Goal: Information Seeking & Learning: Learn about a topic

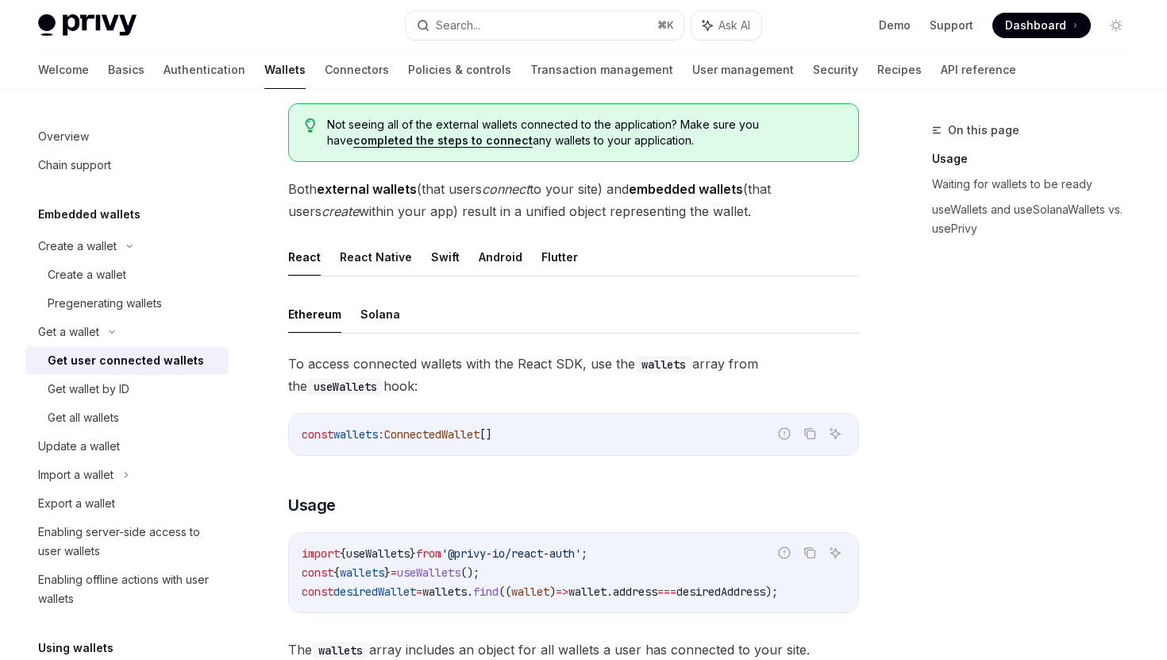
scroll to position [77, 0]
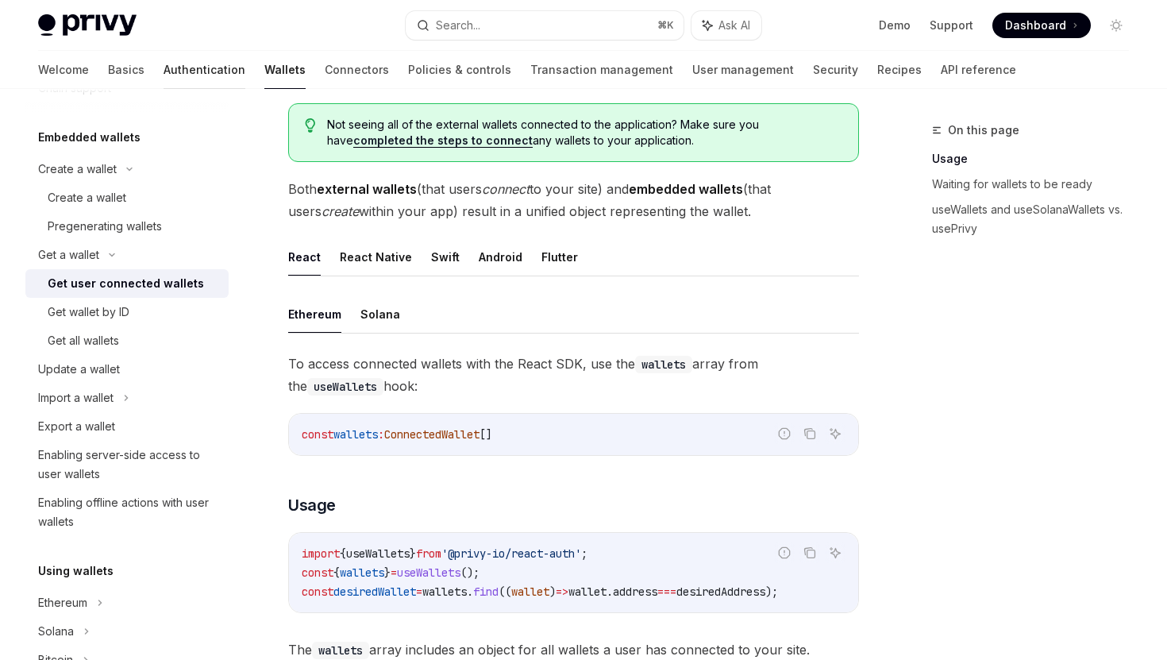
click at [164, 68] on link "Authentication" at bounding box center [205, 70] width 82 height 38
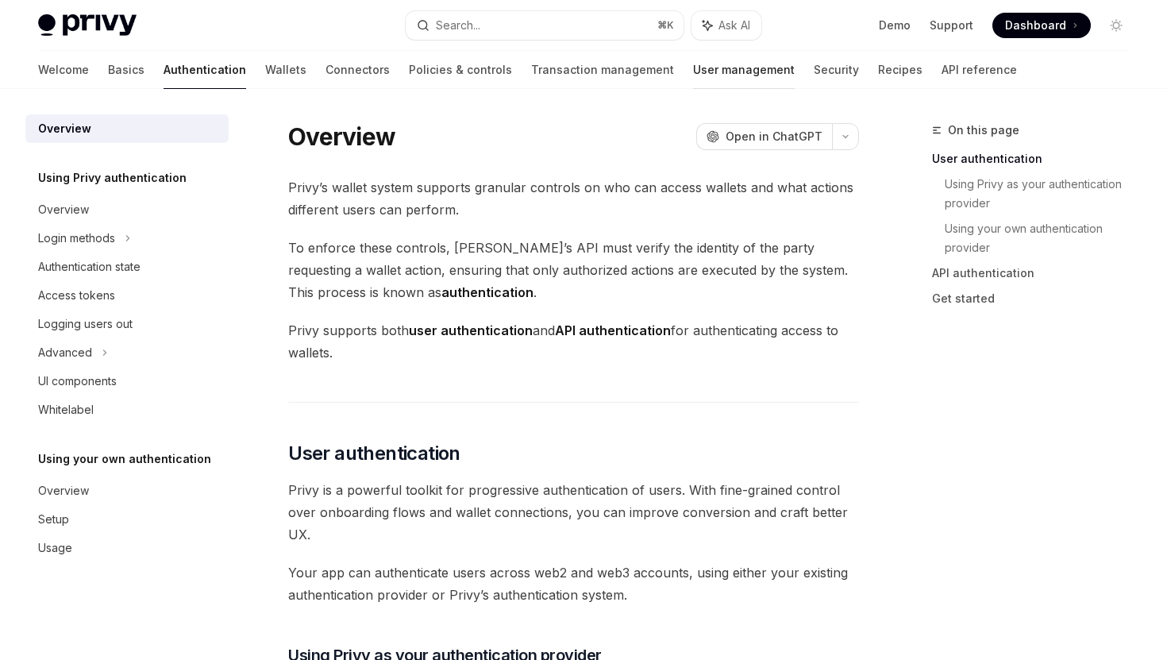
click at [693, 78] on link "User management" at bounding box center [744, 70] width 102 height 38
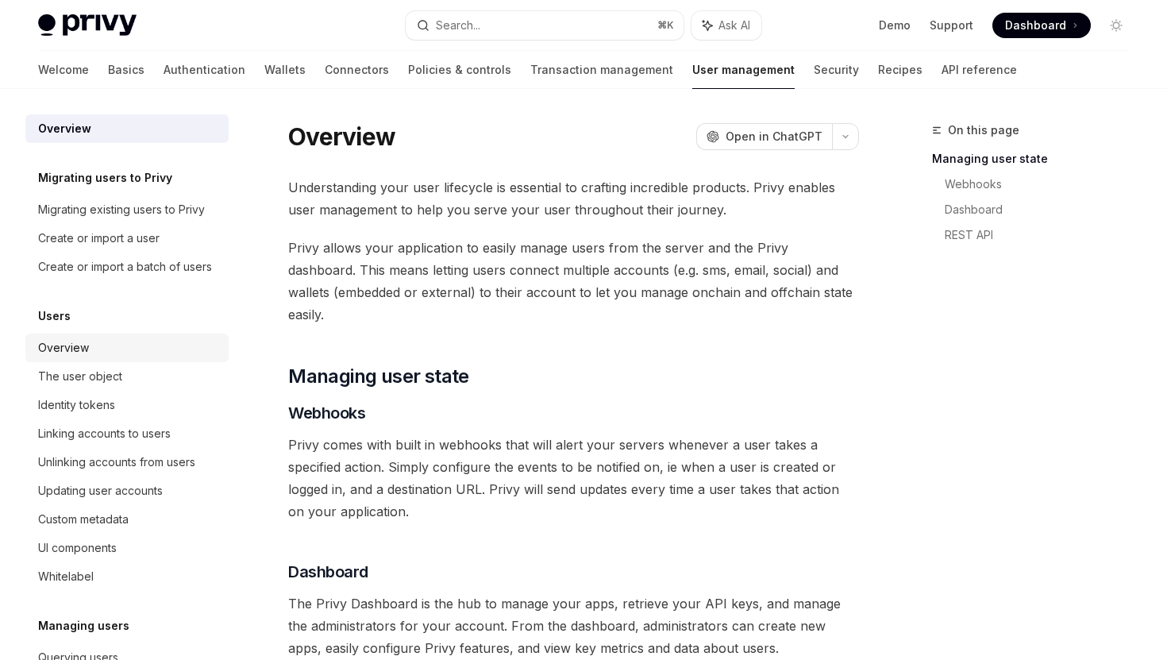
click at [167, 358] on link "Overview" at bounding box center [126, 347] width 203 height 29
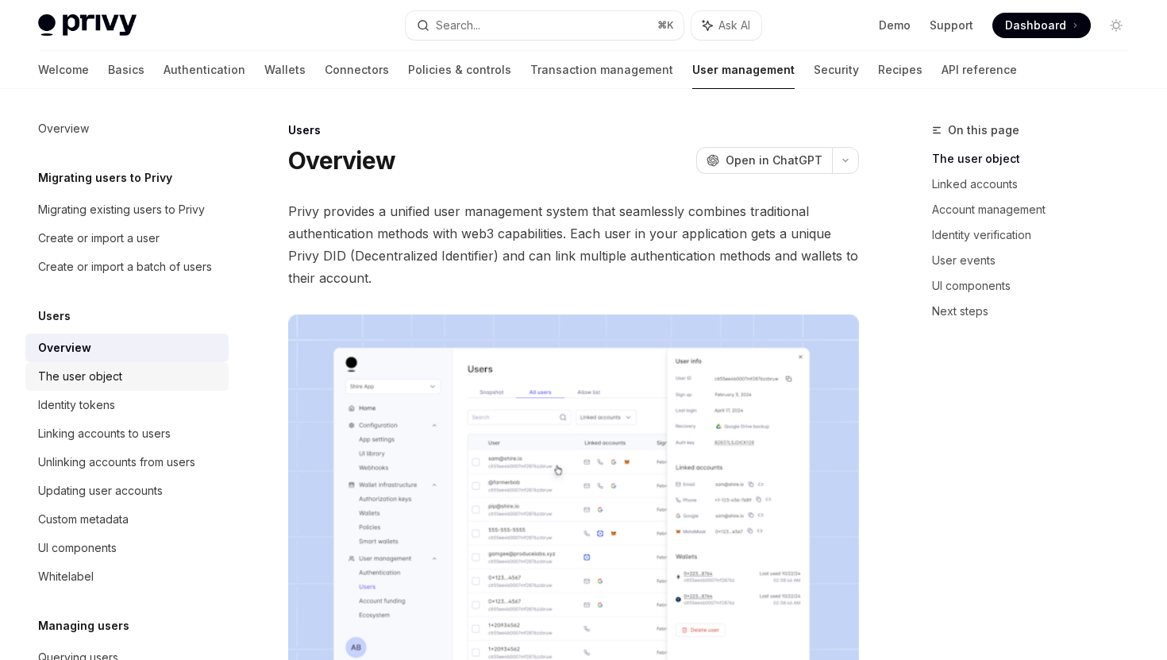
click at [167, 383] on div "The user object" at bounding box center [128, 376] width 181 height 19
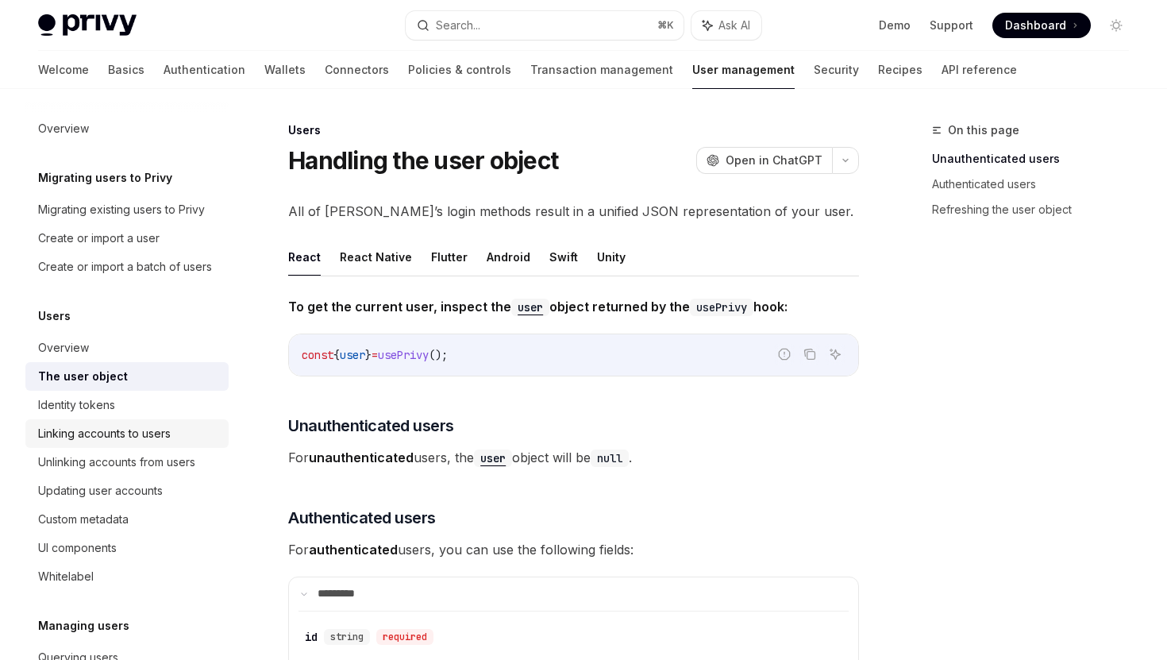
click at [173, 424] on div "Linking accounts to users" at bounding box center [128, 433] width 181 height 19
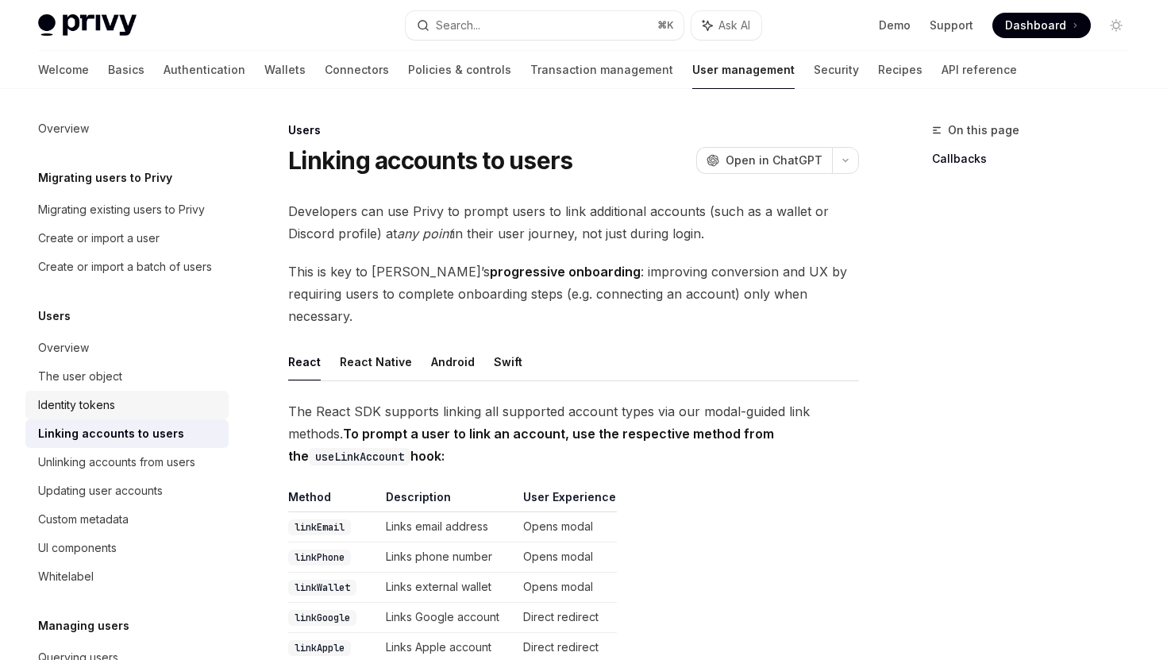
click at [177, 409] on div "Identity tokens" at bounding box center [128, 404] width 181 height 19
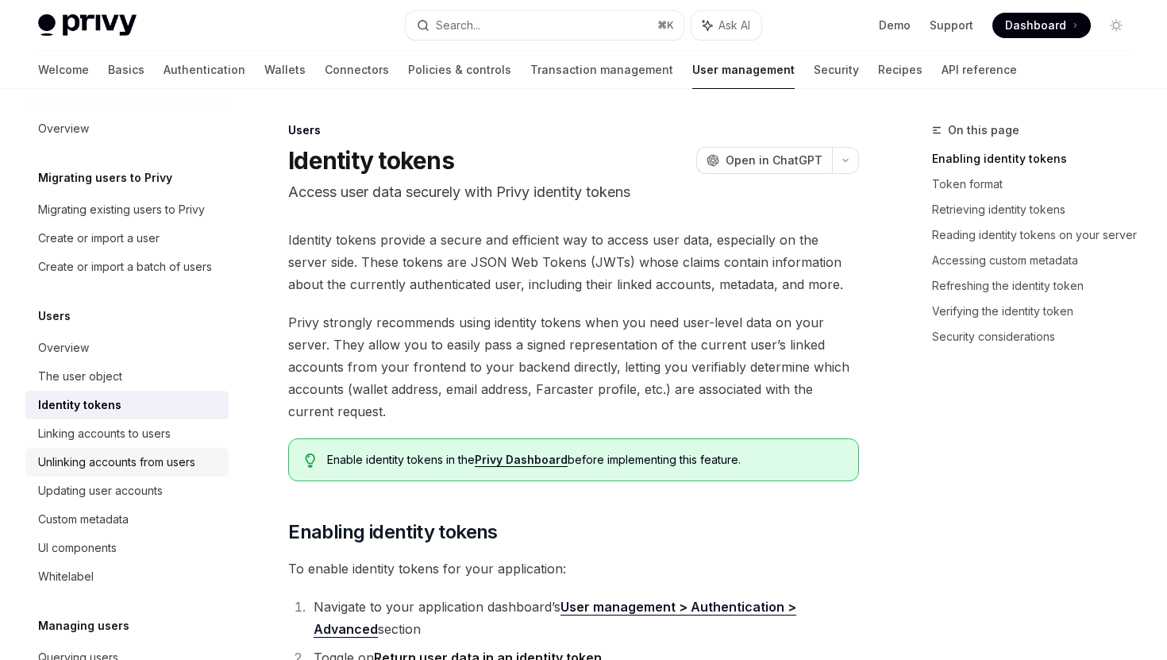
click at [183, 453] on div "Unlinking accounts from users" at bounding box center [116, 462] width 157 height 19
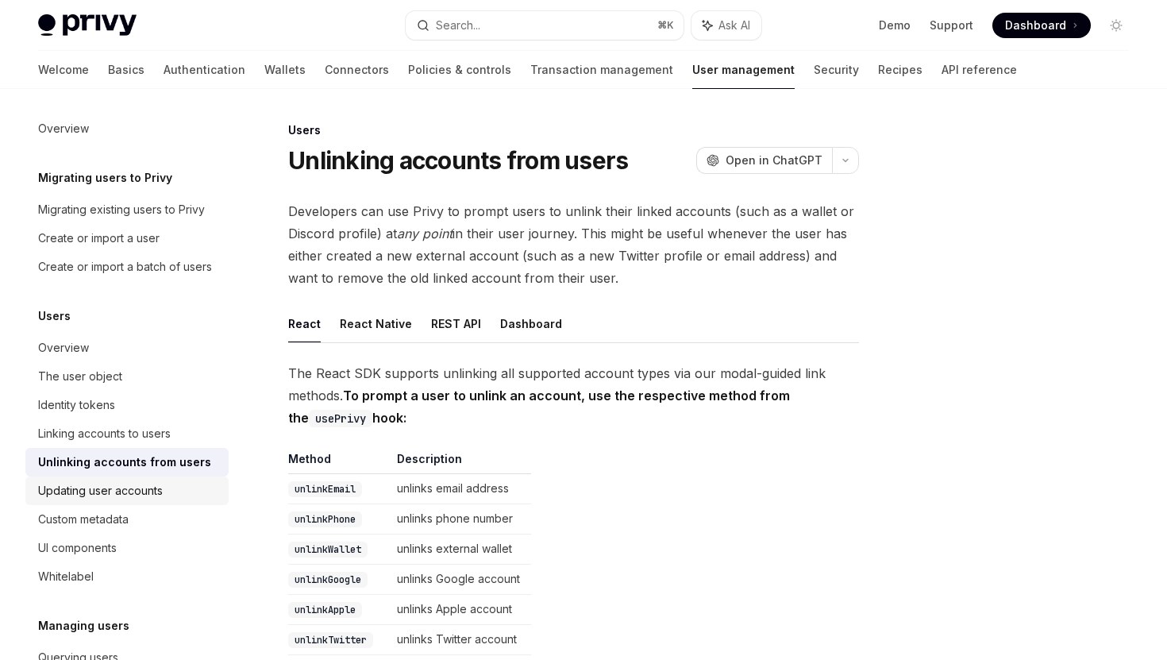
click at [179, 488] on div "Updating user accounts" at bounding box center [128, 490] width 181 height 19
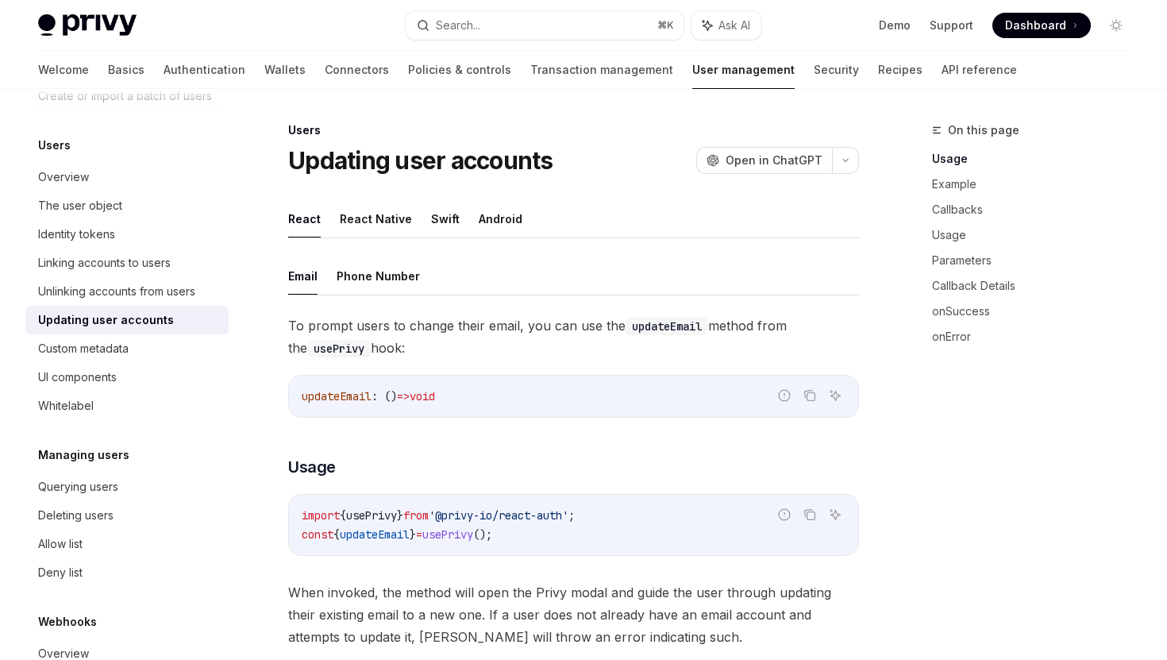
scroll to position [208, 0]
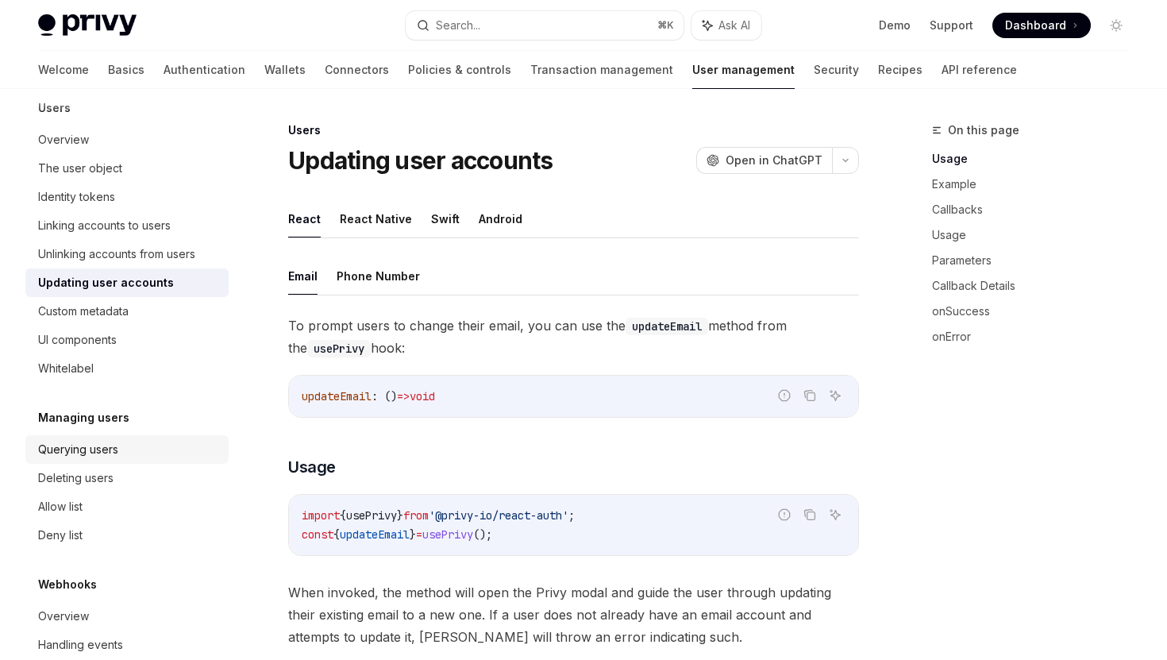
click at [178, 445] on div "Querying users" at bounding box center [128, 449] width 181 height 19
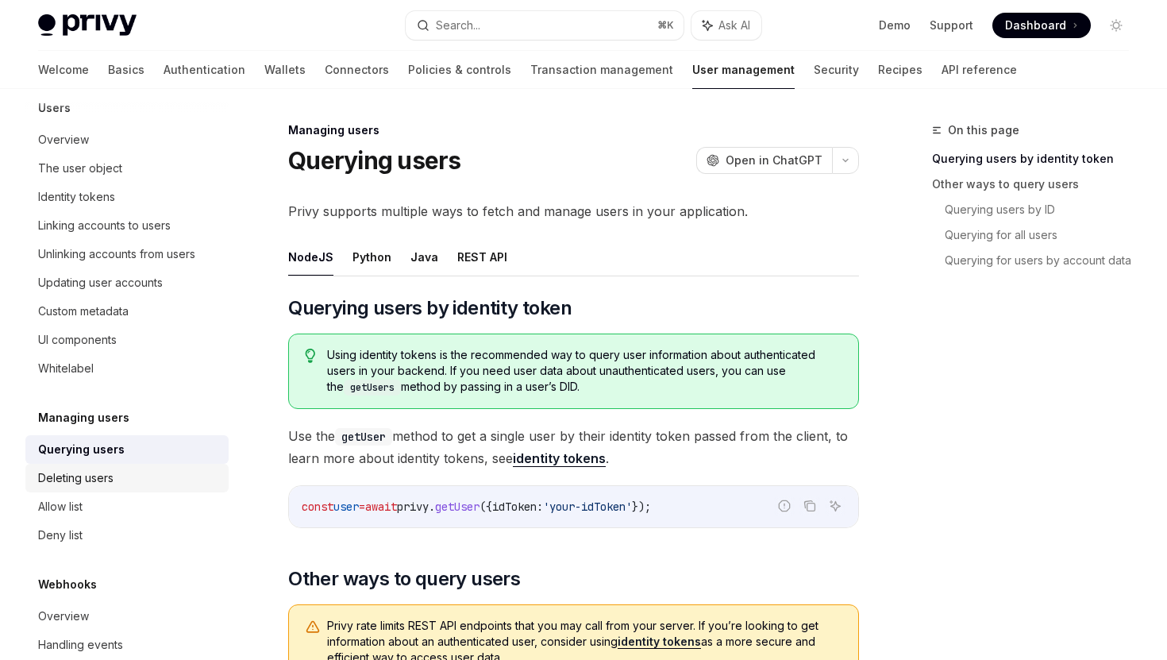
click at [177, 472] on div "Deleting users" at bounding box center [128, 477] width 181 height 19
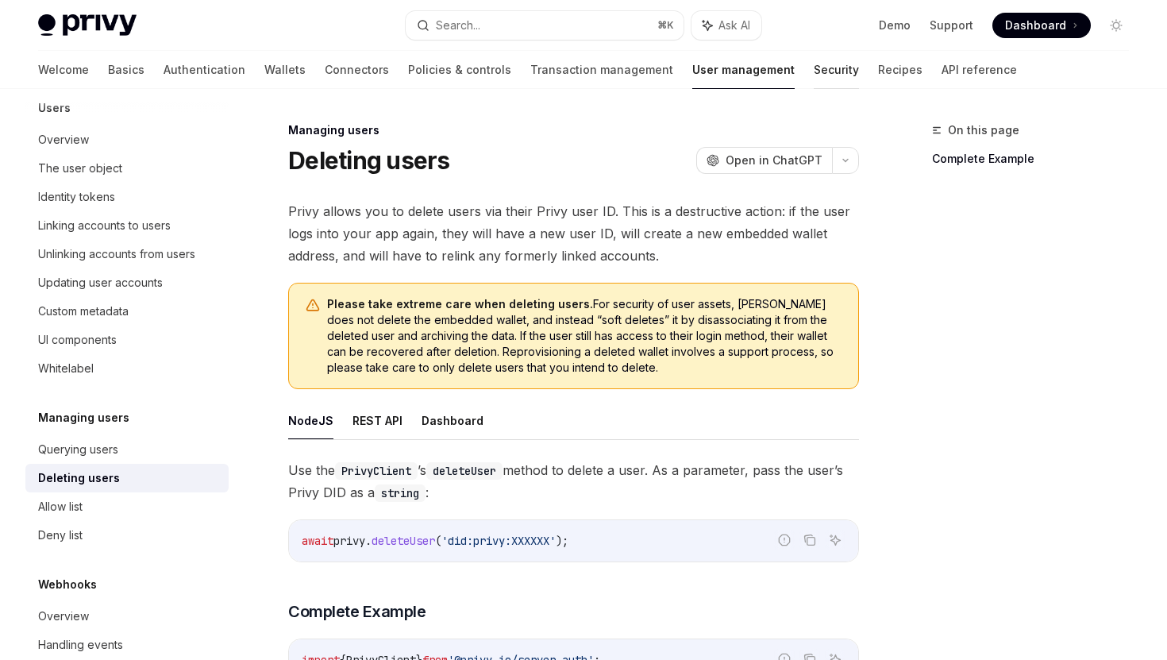
click at [814, 68] on link "Security" at bounding box center [836, 70] width 45 height 38
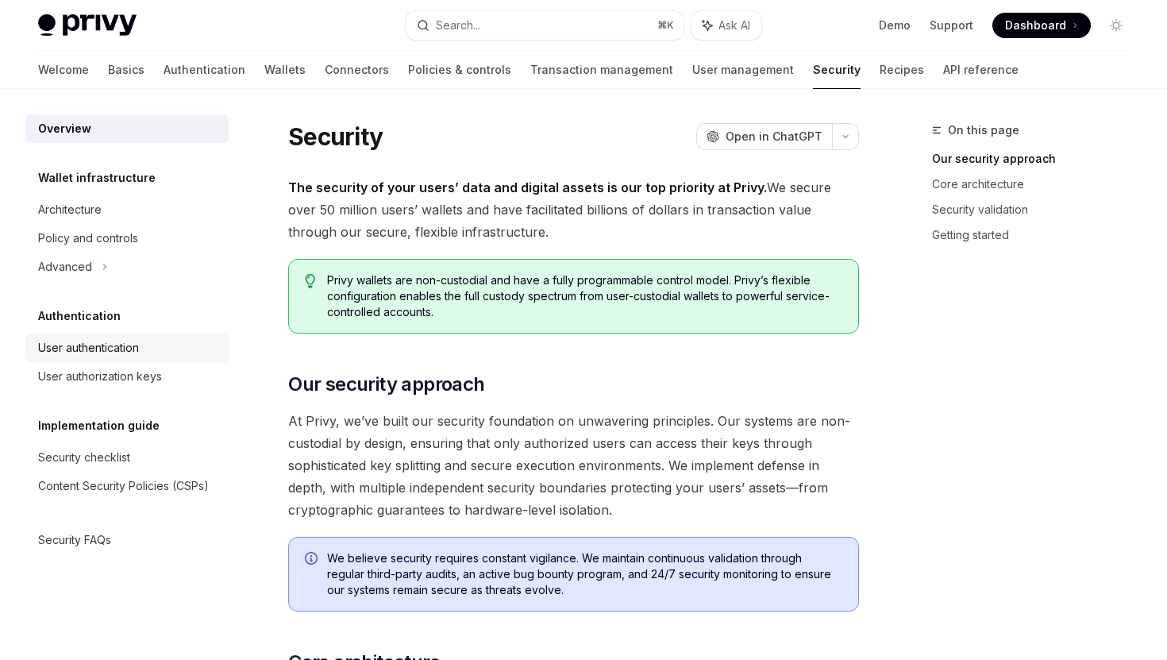
click at [160, 345] on div "User authentication" at bounding box center [128, 347] width 181 height 19
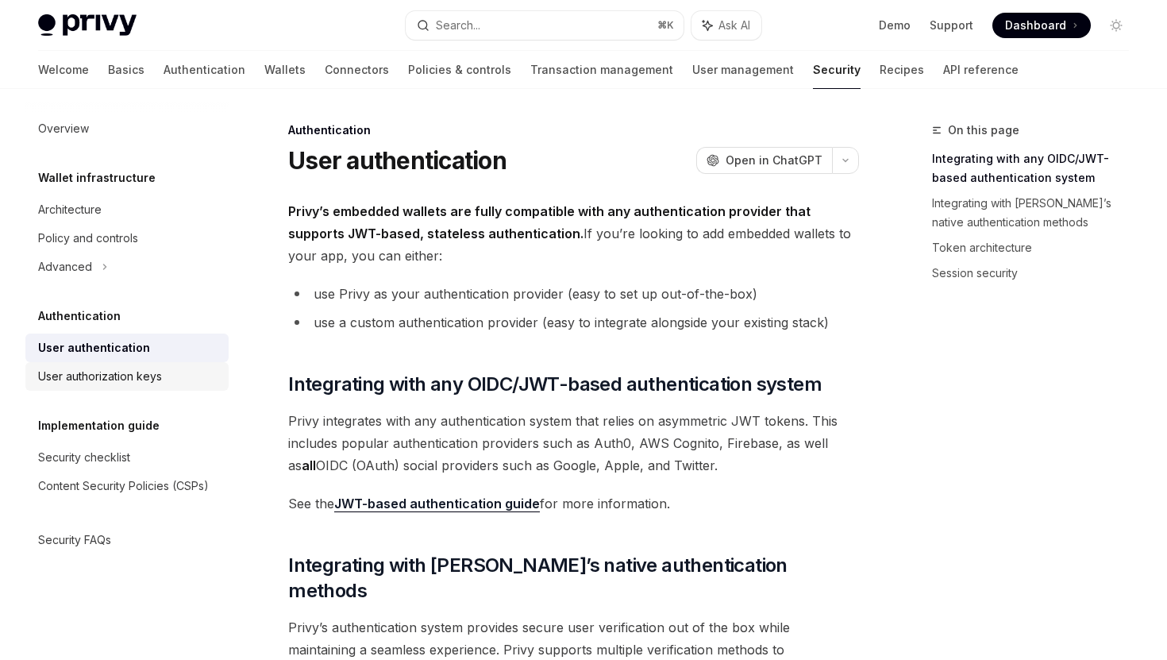
click at [174, 374] on div "User authorization keys" at bounding box center [128, 376] width 181 height 19
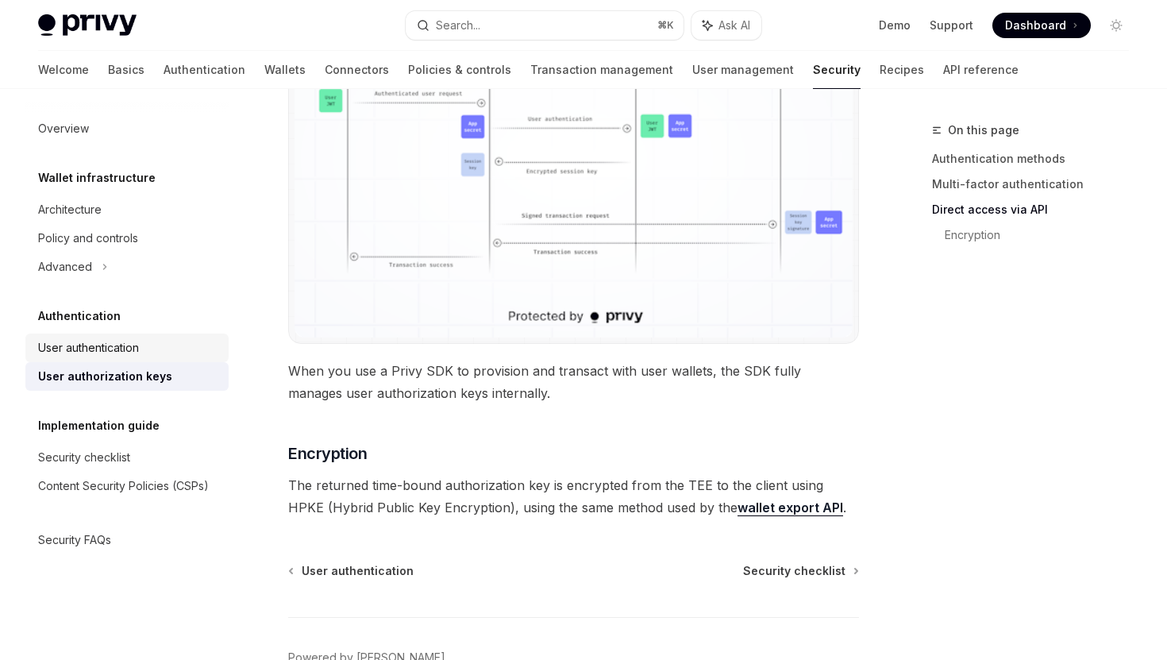
scroll to position [1353, 0]
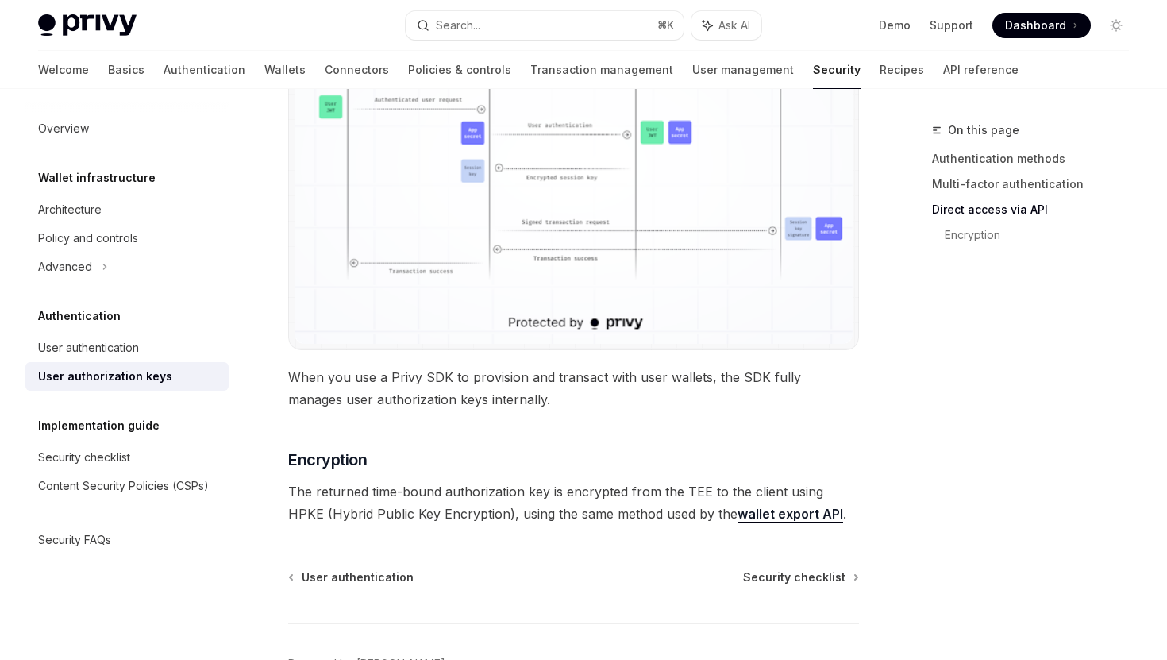
click at [136, 285] on div "Overview Wallet infrastructure Architecture Policy and controls Advanced Authen…" at bounding box center [126, 334] width 203 height 440
click at [136, 270] on div "Advanced" at bounding box center [126, 266] width 203 height 29
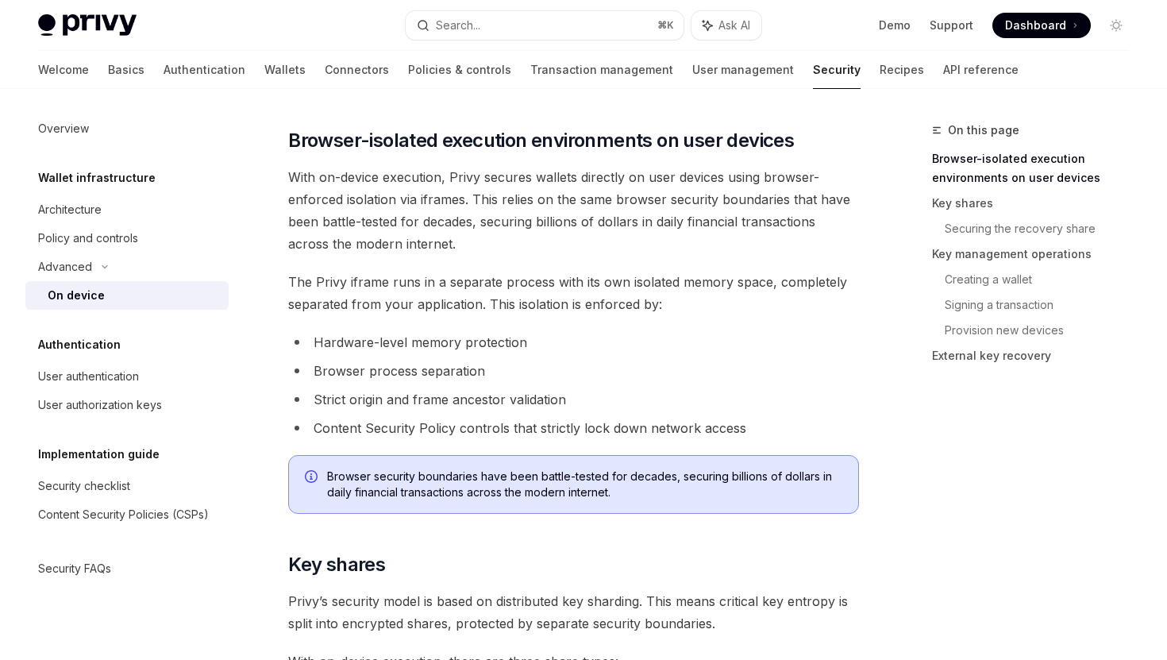
scroll to position [619, 0]
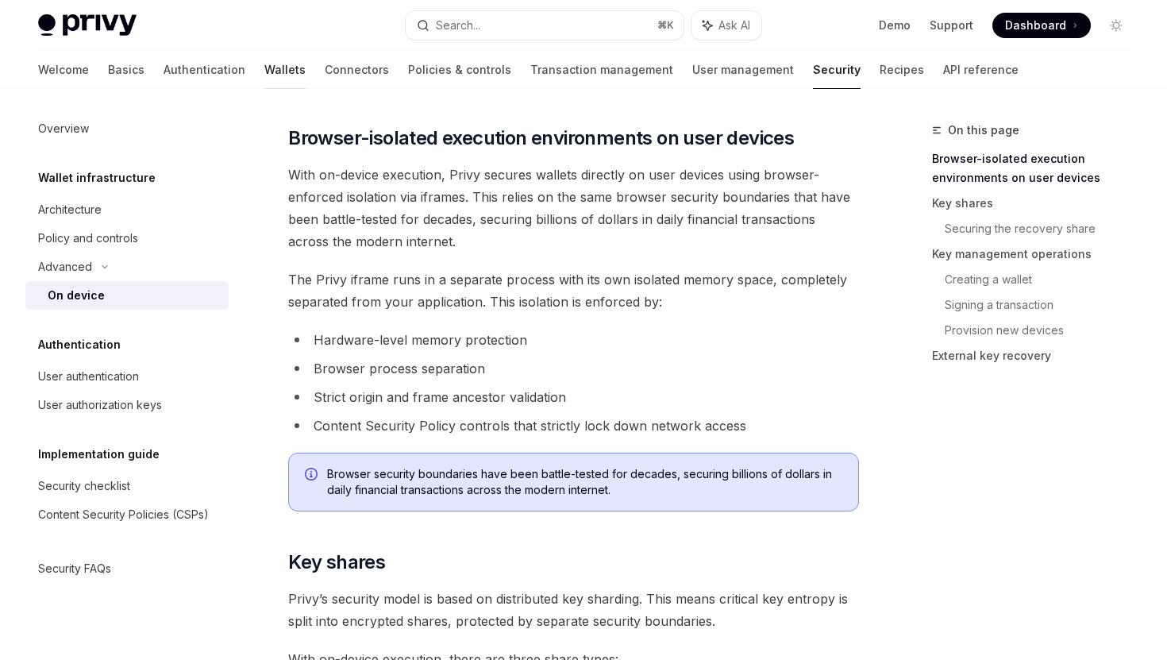
click at [264, 68] on link "Wallets" at bounding box center [284, 70] width 41 height 38
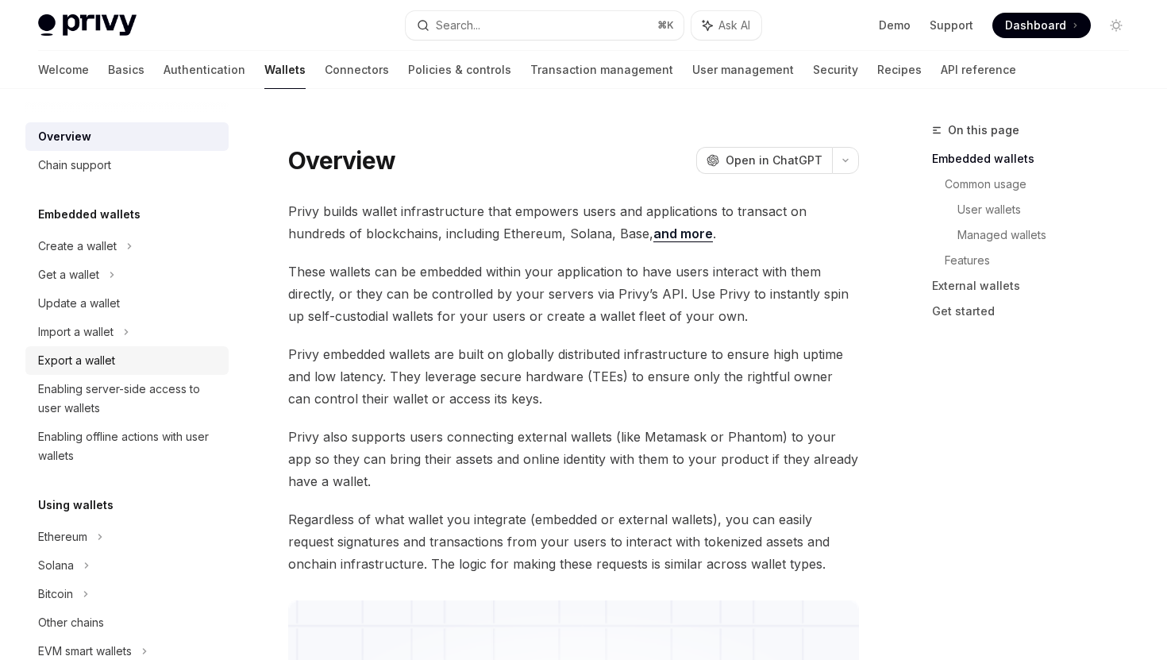
click at [188, 357] on div "Export a wallet" at bounding box center [128, 360] width 181 height 19
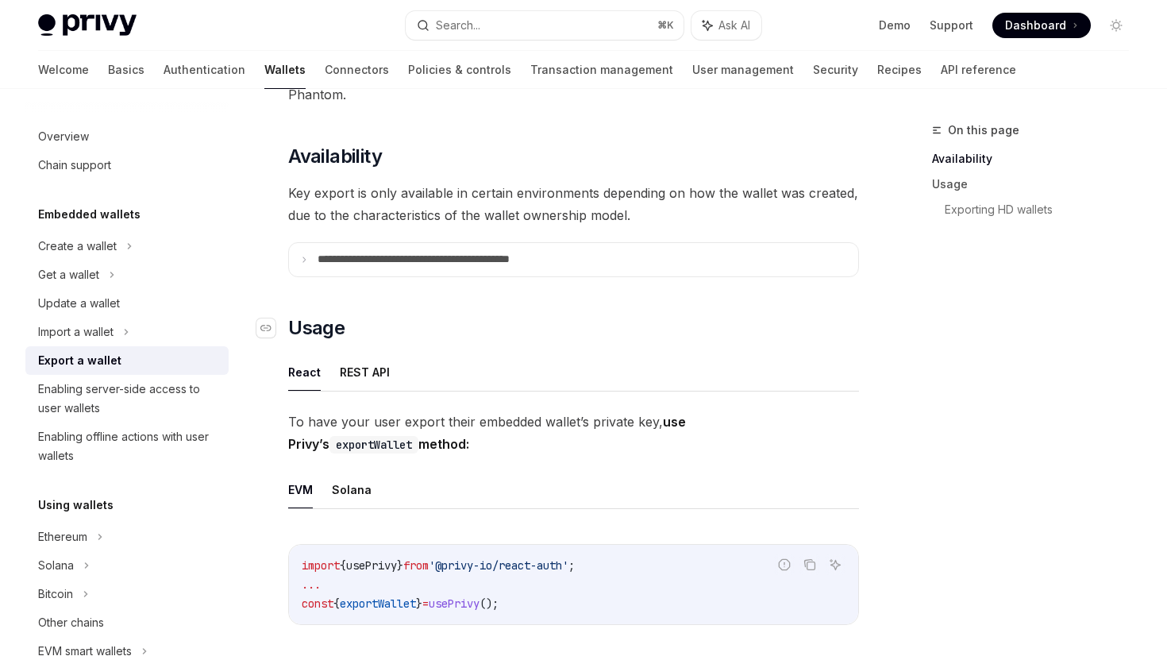
scroll to position [303, 0]
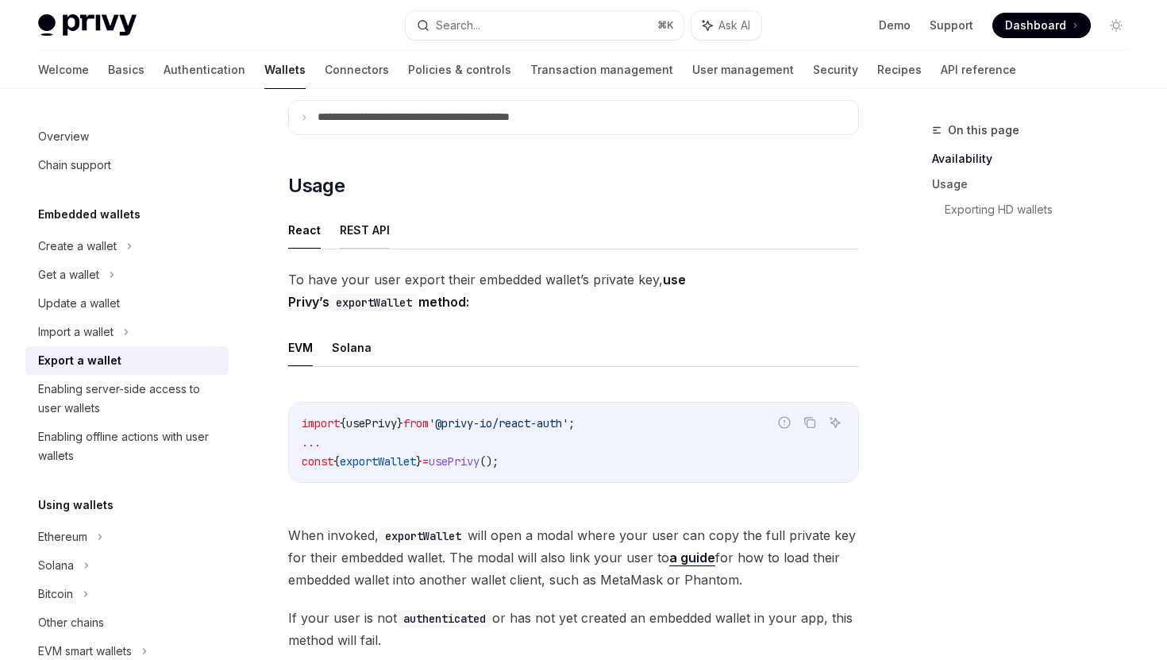
click at [349, 236] on button "REST API" at bounding box center [365, 229] width 50 height 37
type textarea "*"
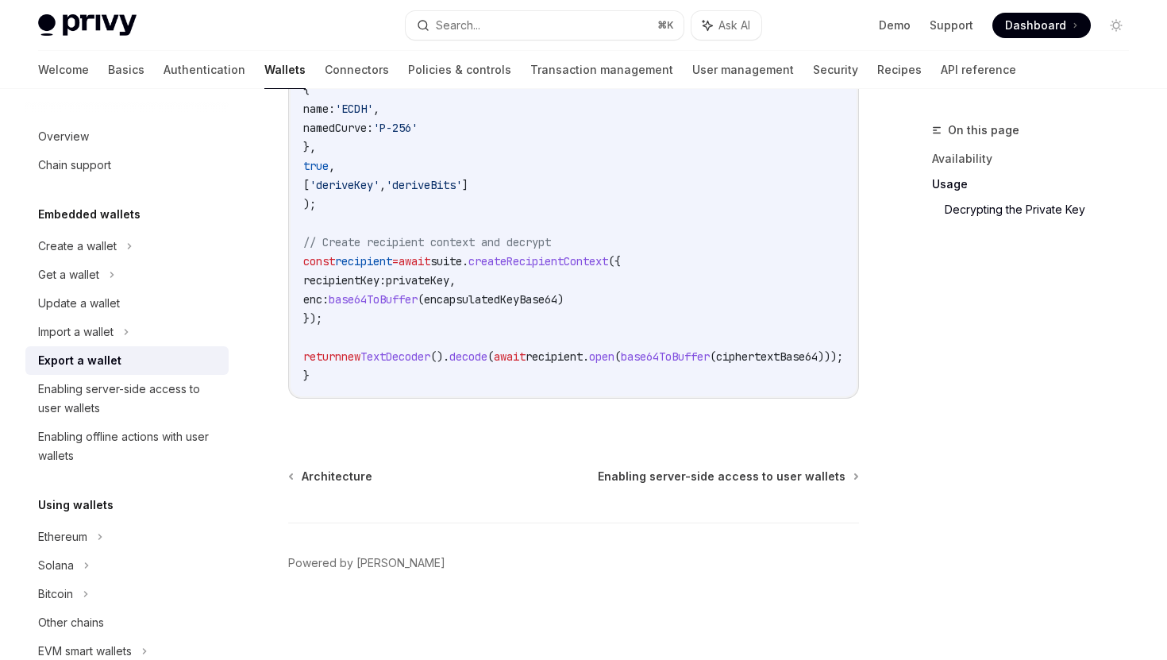
scroll to position [2299, 0]
